Goal: Transaction & Acquisition: Purchase product/service

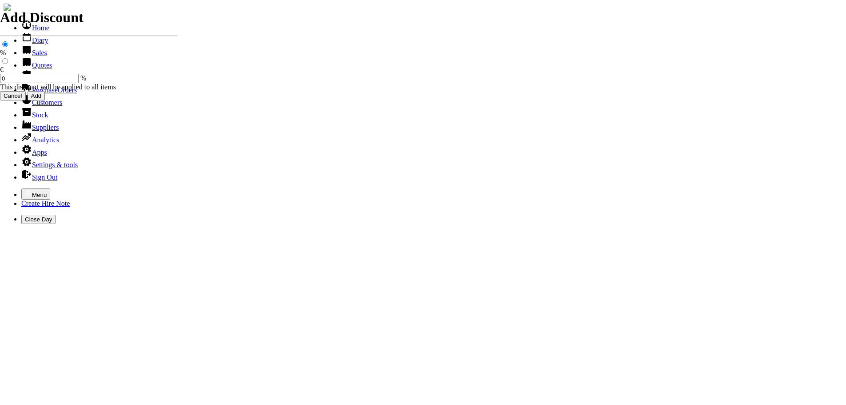
select select "HO"
click at [25, 190] on icon "button" at bounding box center [28, 193] width 7 height 7
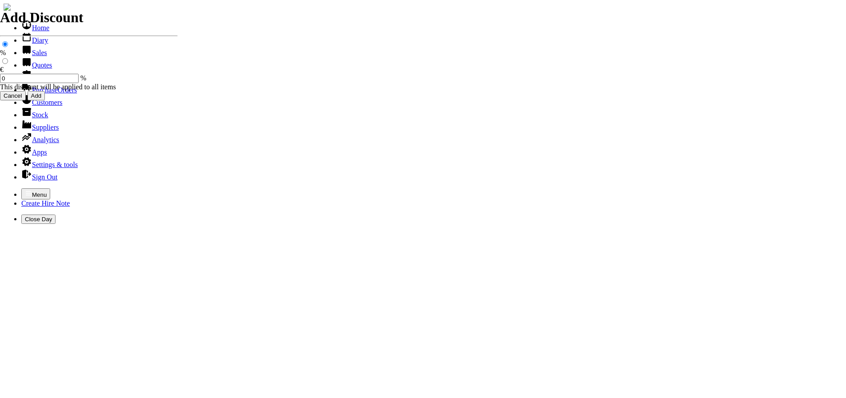
click at [51, 106] on link "Customers" at bounding box center [41, 103] width 41 height 8
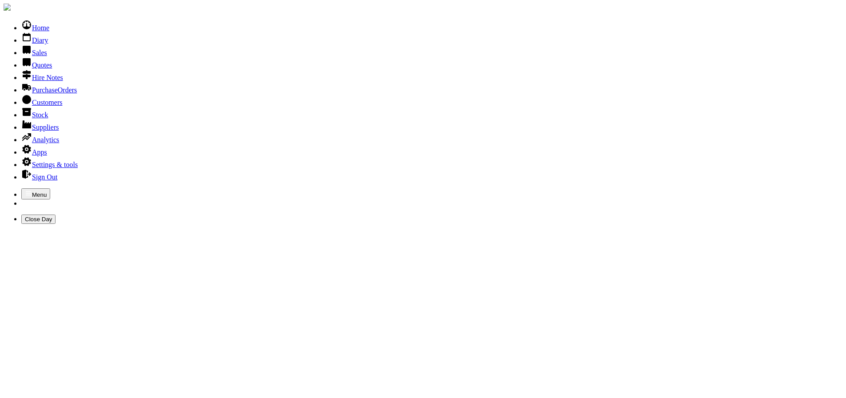
type input "durcan"
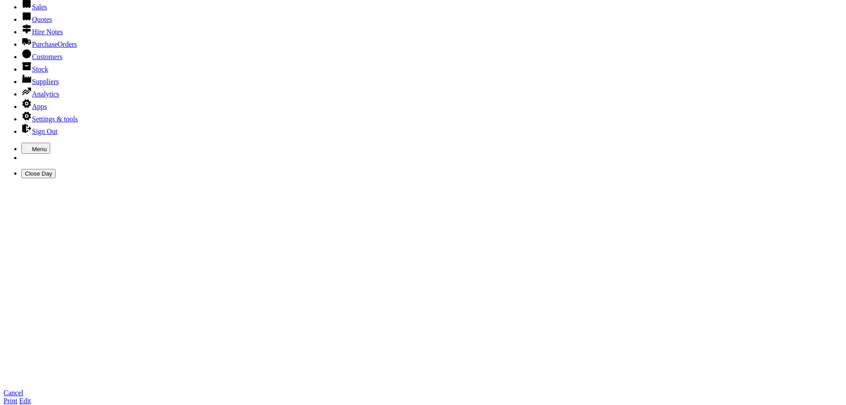
scroll to position [89, 0]
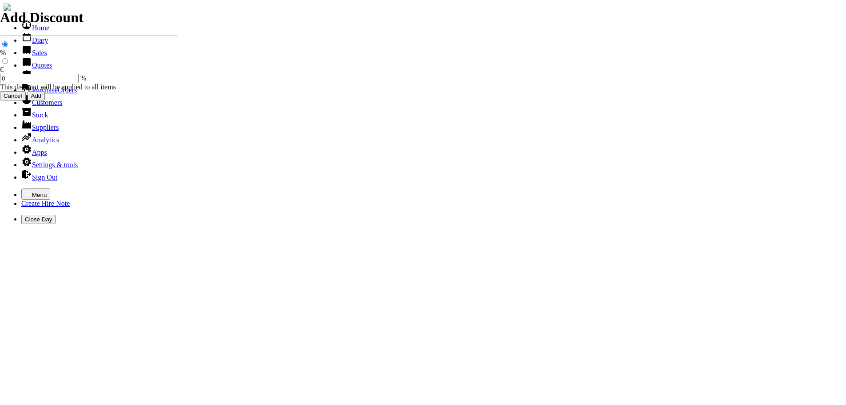
select select "HO"
click at [25, 190] on icon "button" at bounding box center [28, 193] width 7 height 7
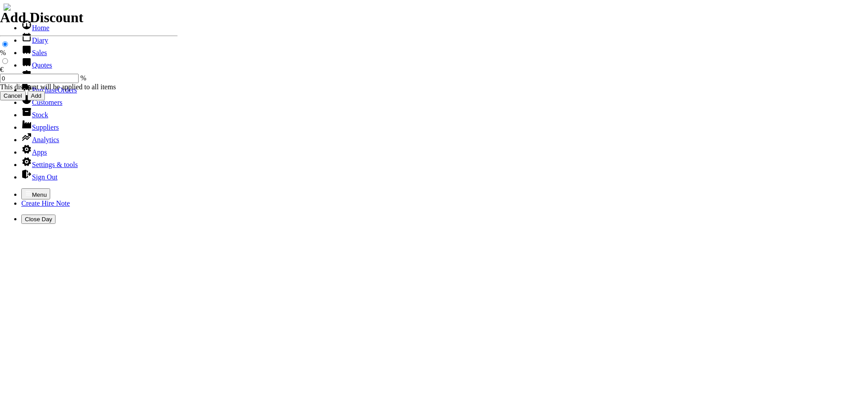
click at [33, 106] on link "Customers" at bounding box center [41, 103] width 41 height 8
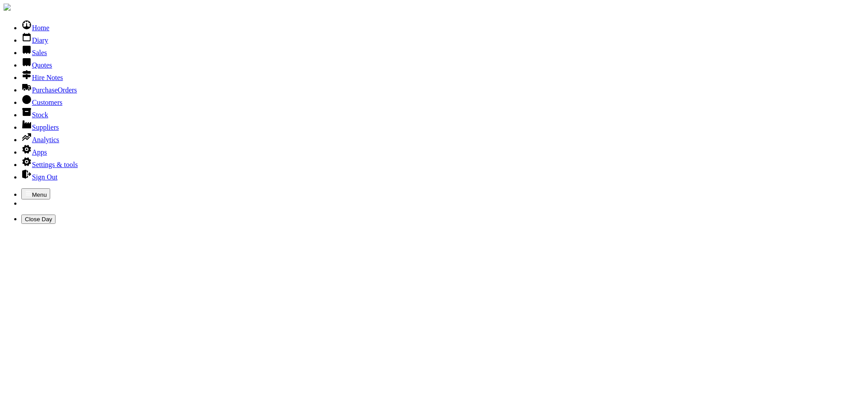
type input "ard"
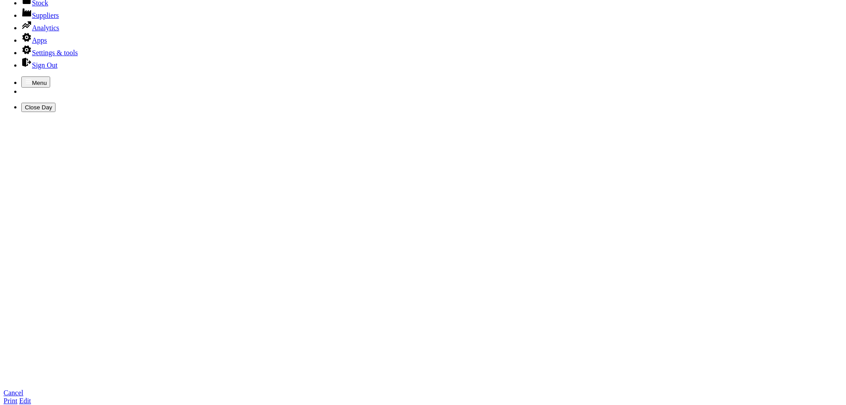
scroll to position [133, 0]
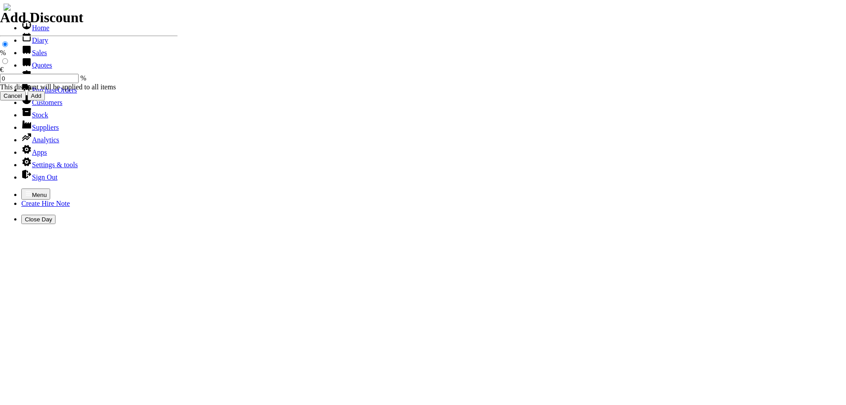
select select "HO"
click at [25, 190] on icon "button" at bounding box center [28, 193] width 7 height 7
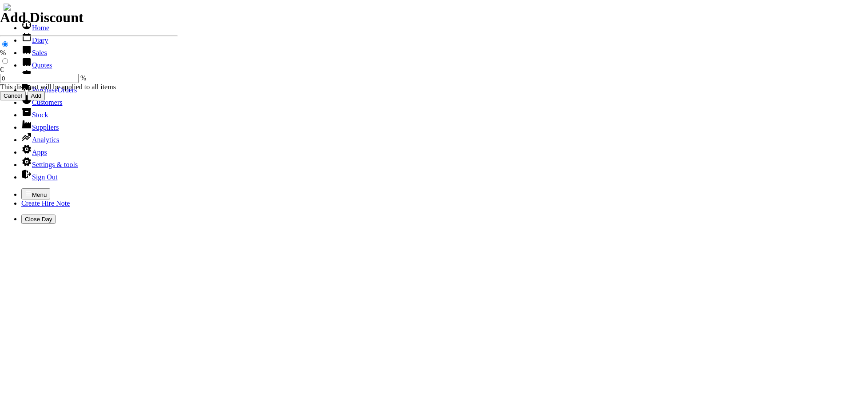
click at [29, 56] on link "Sales" at bounding box center [34, 53] width 26 height 8
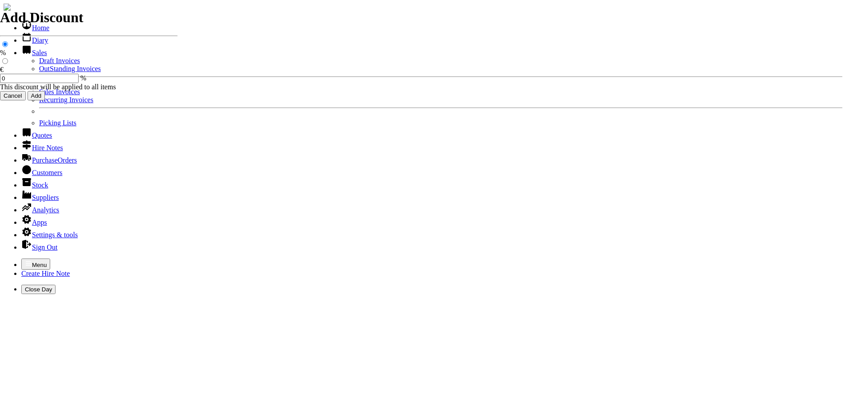
click at [39, 96] on link "Sales Invoices" at bounding box center [59, 92] width 41 height 8
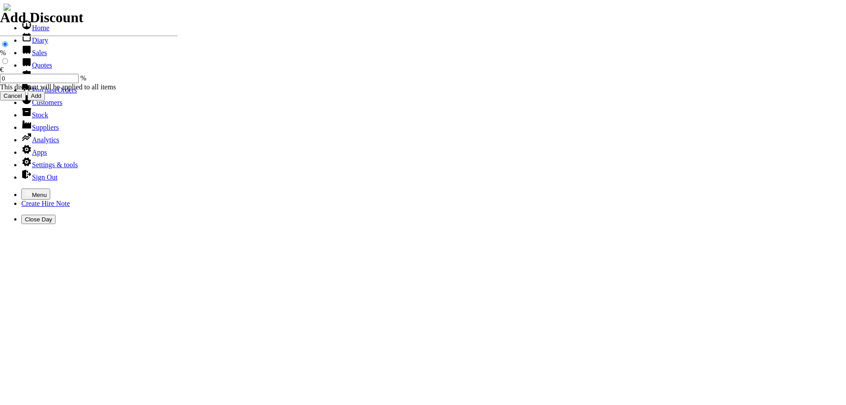
select select "HO"
type input "boher"
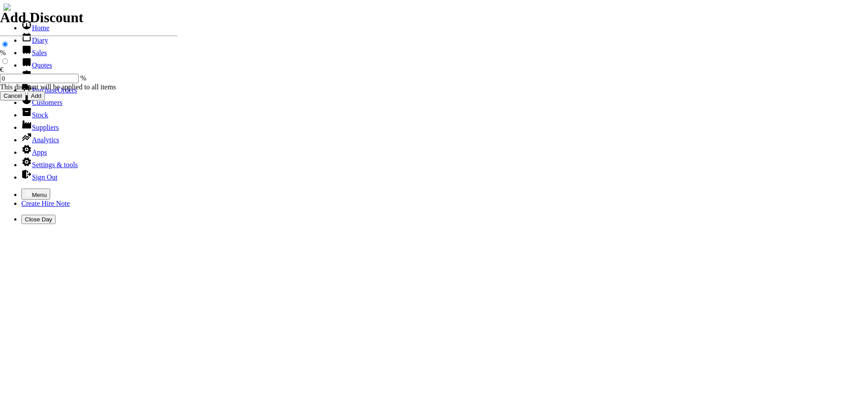
type input "brian"
type input "spurious goods"
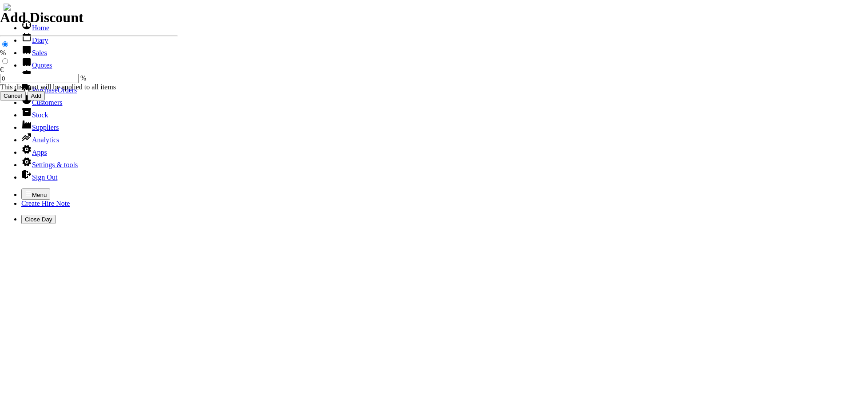
type input "s"
type input "SPARK PLUGS"
type input "7.00"
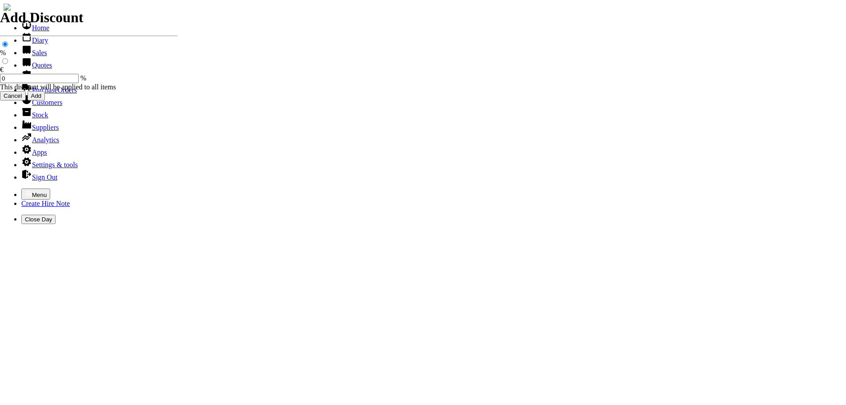
type input "2"
type input "spurious goods"
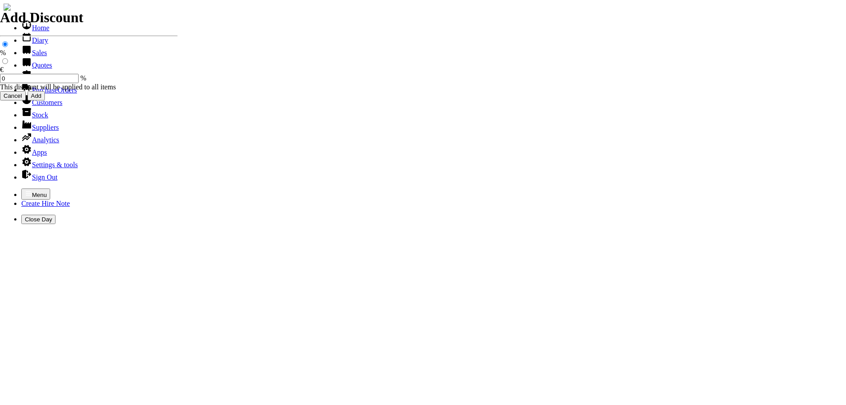
type input "s"
type input "PRIMER BULBS"
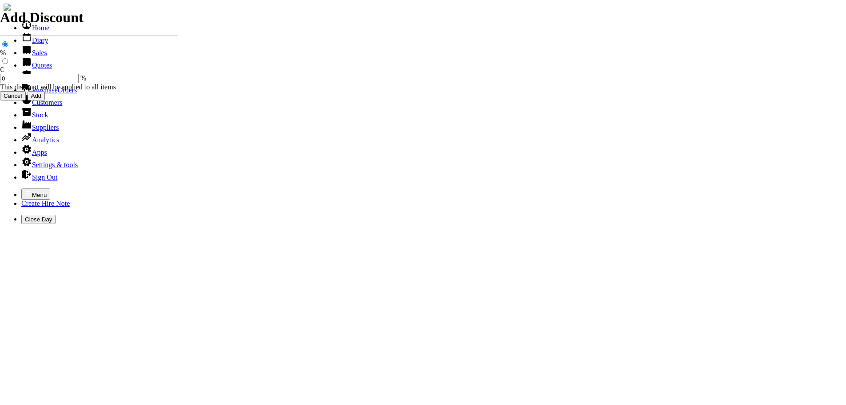
type input "5.50"
type input "2"
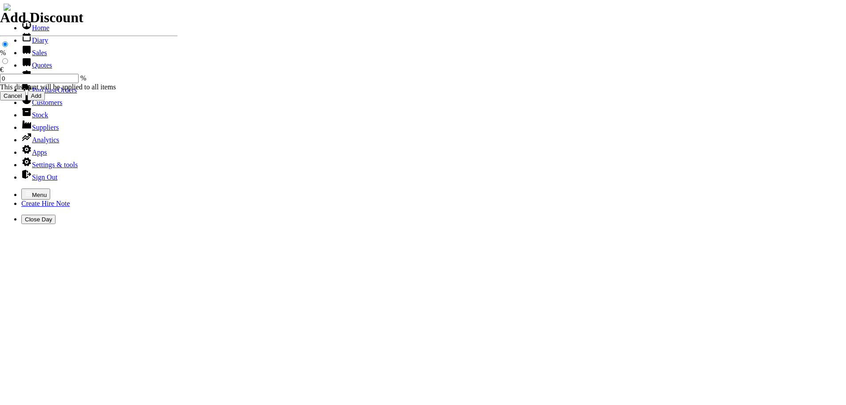
type input "spurious goods"
type input "s"
type input "TIN OF VALVE & THROTTLE CLEANER"
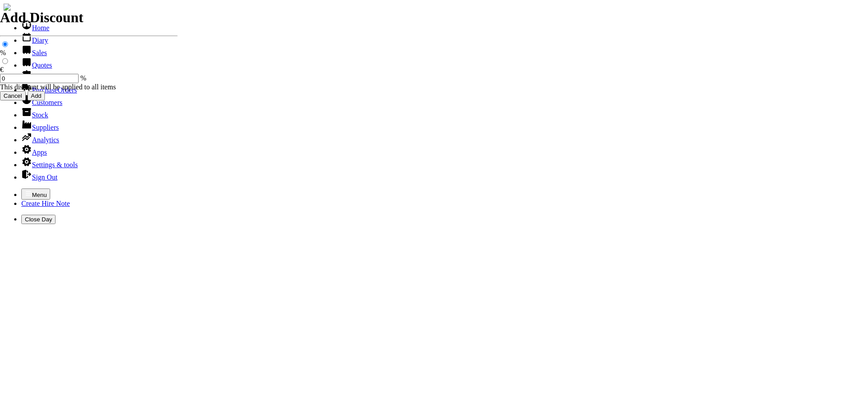
type input "12.50"
type input "101457"
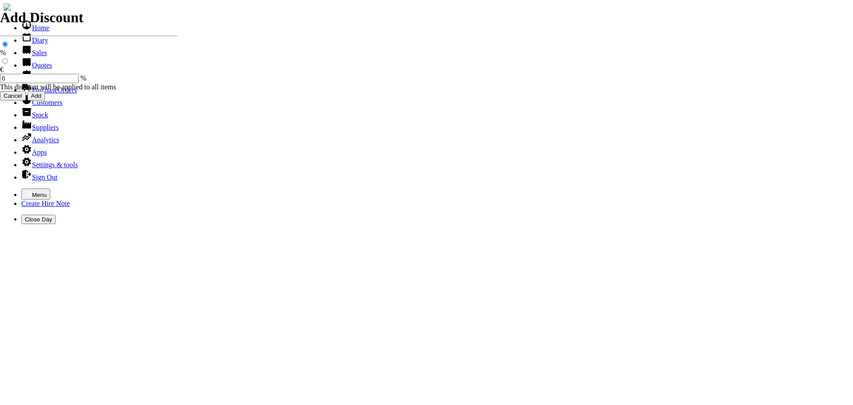
type input "boherbaunstables@gmail.com"
type input "BRIAN"
select select "HO"
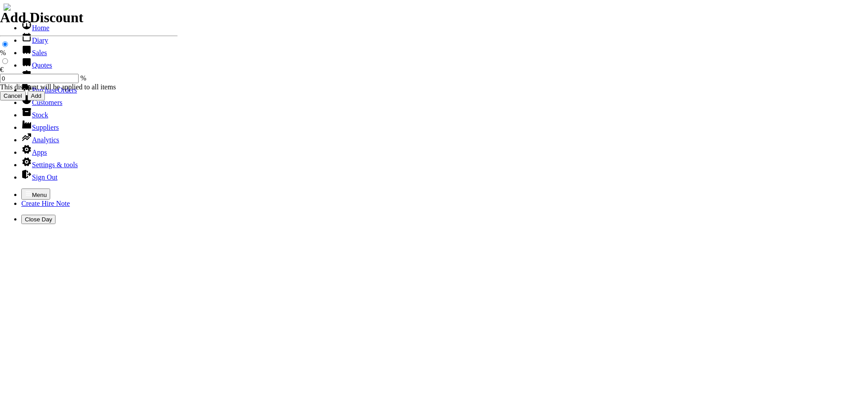
click at [25, 190] on icon "button" at bounding box center [28, 193] width 7 height 7
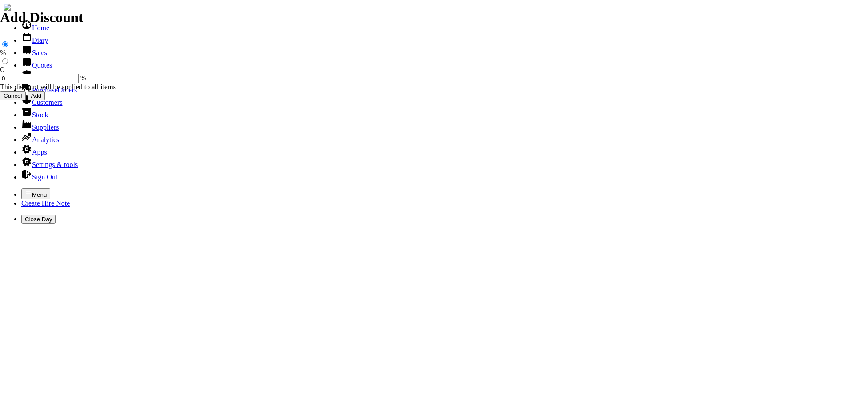
click at [37, 106] on link "Customers" at bounding box center [41, 103] width 41 height 8
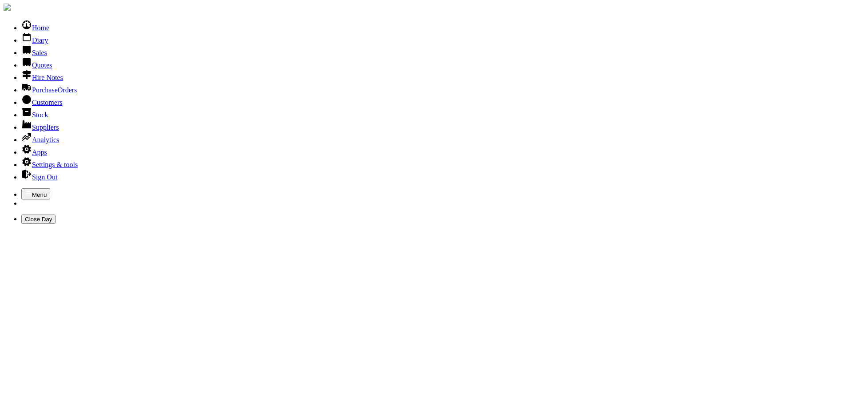
type input "KESMORE"
type input "KESHMORE"
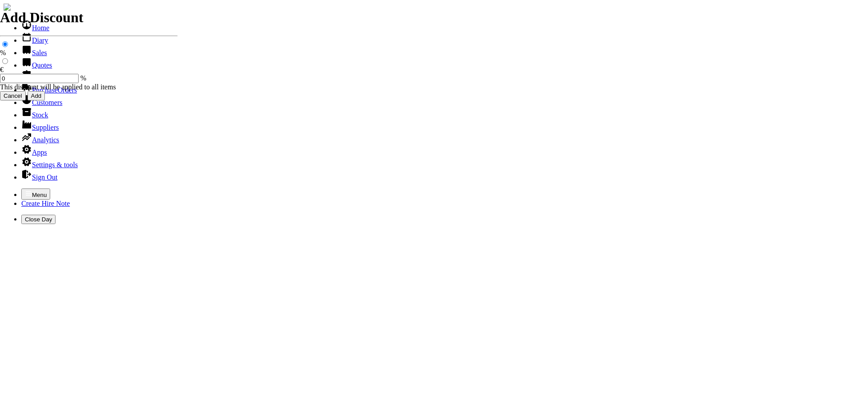
select select "HO"
click at [25, 190] on icon "button" at bounding box center [28, 193] width 7 height 7
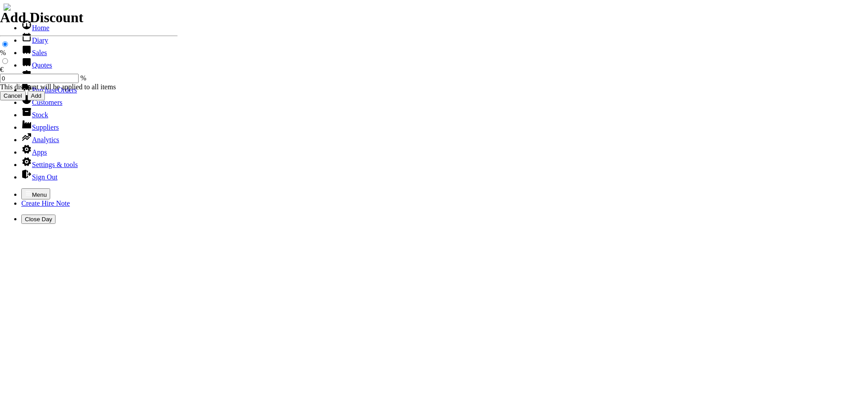
click at [33, 56] on link "Sales" at bounding box center [34, 53] width 26 height 8
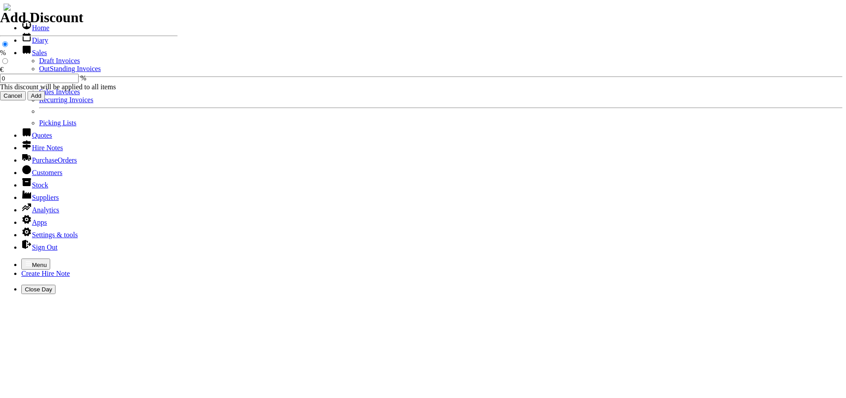
click at [39, 96] on link "Sales Invoices" at bounding box center [59, 92] width 41 height 8
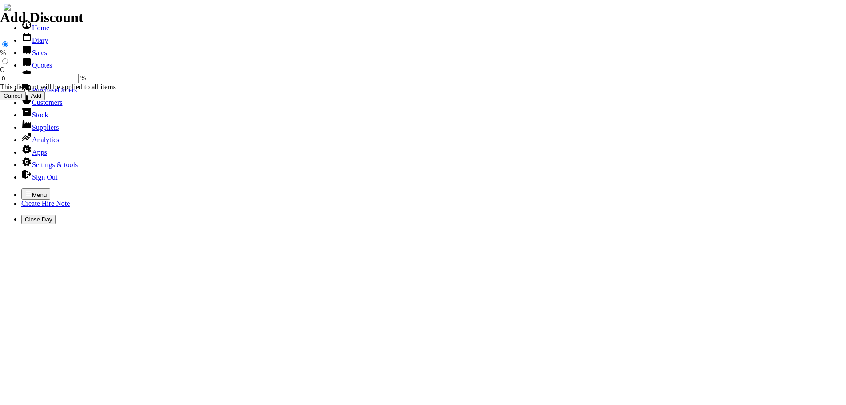
select select "HO"
type input "JUD"
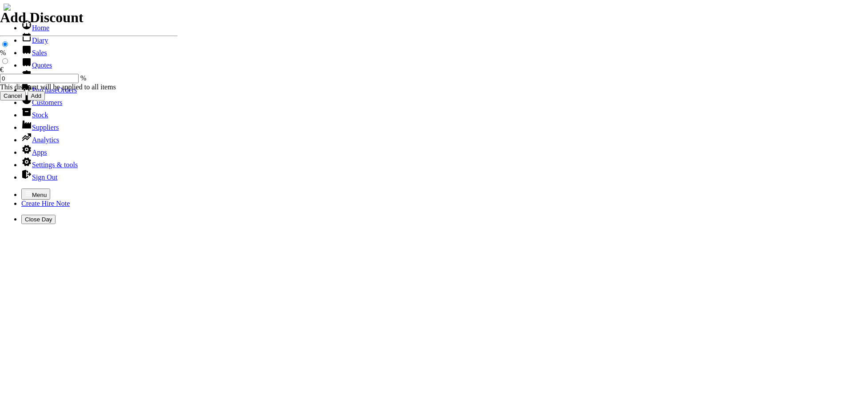
type input "JFIL/3306"
type input "spurious goods"
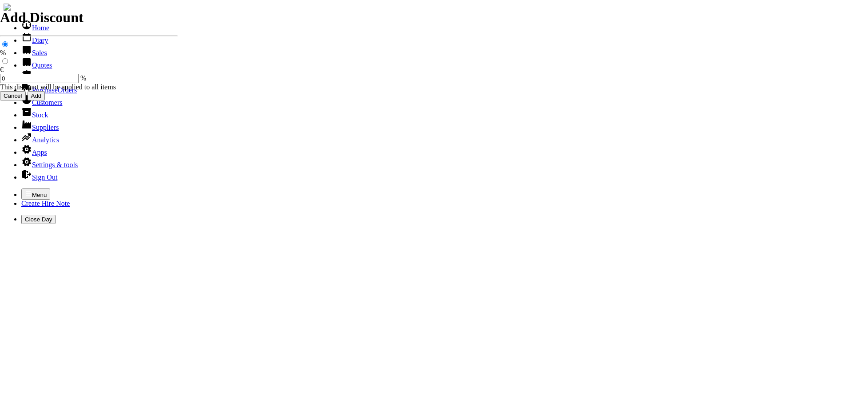
type input "s"
type input "WHEELS FOR BILLYGOAT VACUUM"
type input "25.00"
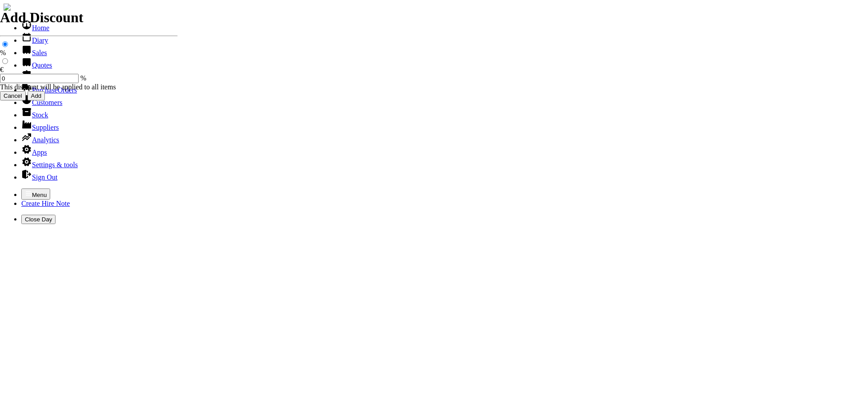
type input "2"
type input "spurious goods"
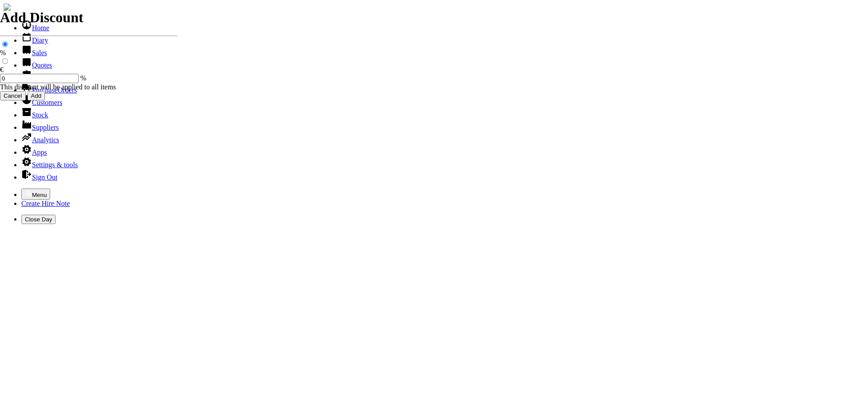
type input "s"
type input "44 LINK CHAINS"
type input "25.00"
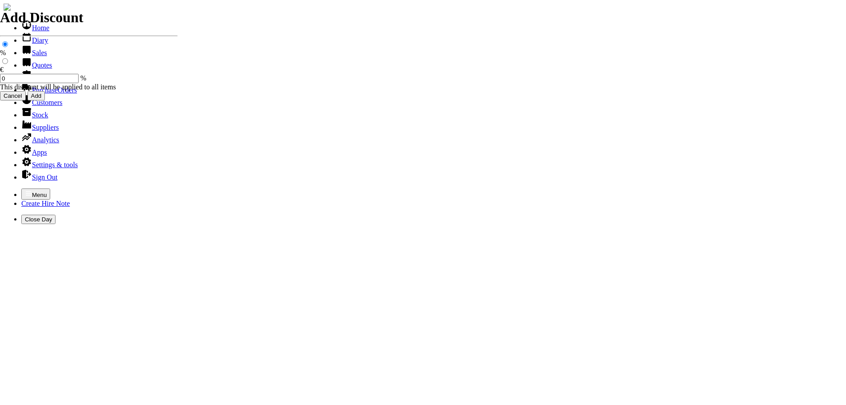
type input "2"
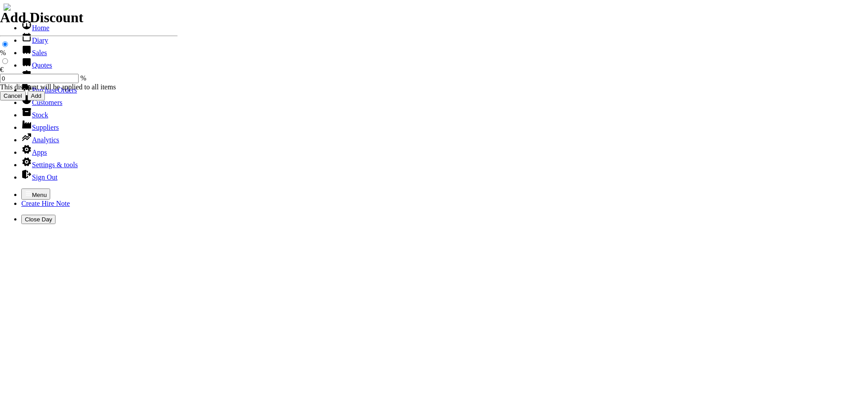
type input "101458"
type input "spm@juddmonte.ie"
type input "tom mockler"
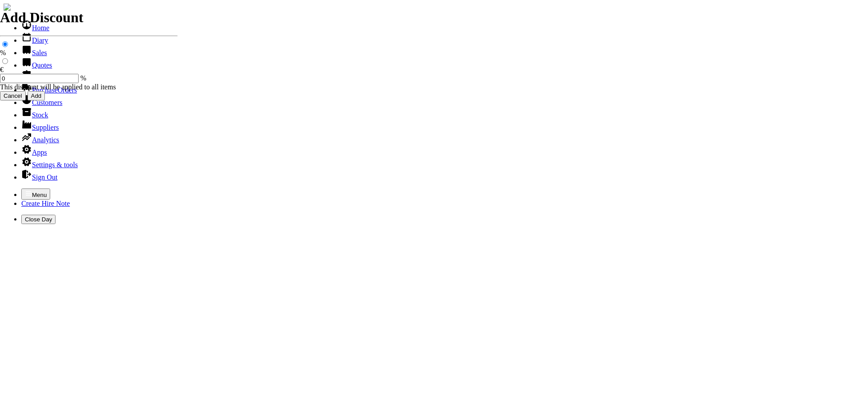
select select "HO"
click at [26, 191] on icon "button" at bounding box center [28, 193] width 5 height 4
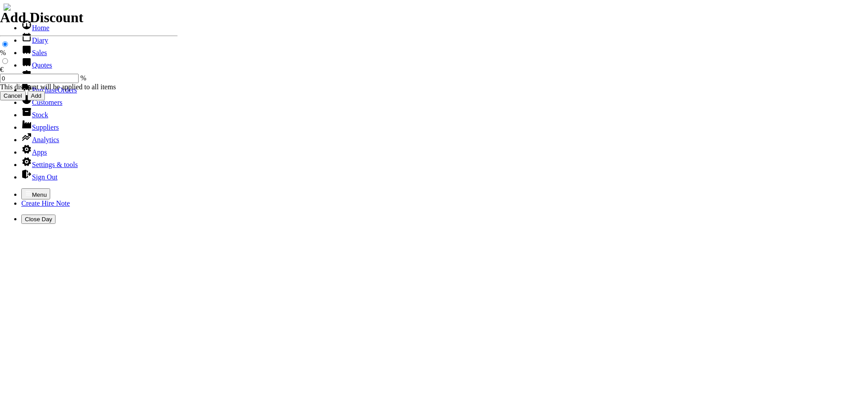
click at [31, 56] on link "Sales" at bounding box center [34, 53] width 26 height 8
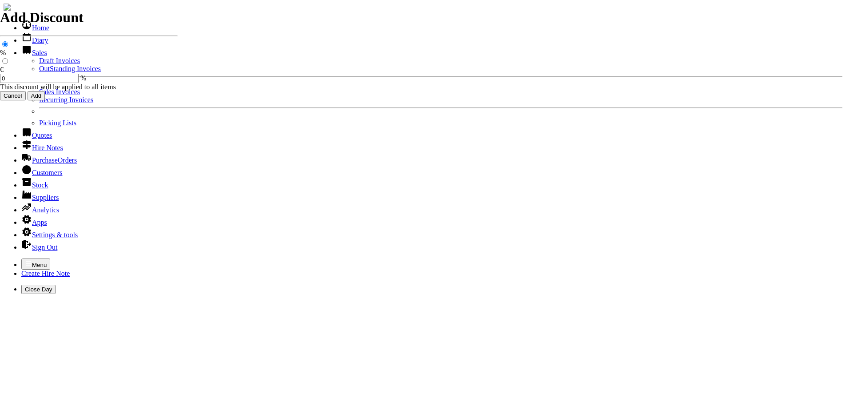
click at [39, 72] on link "OutStanding Invoices" at bounding box center [70, 69] width 62 height 8
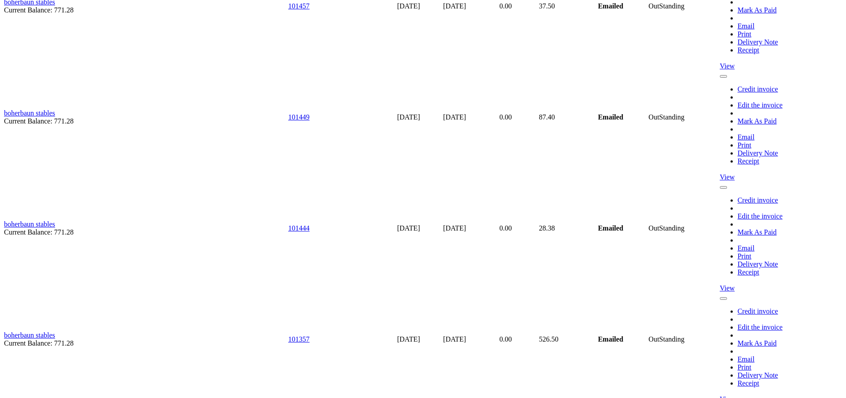
scroll to position [2710, 0]
